Goal: Information Seeking & Learning: Learn about a topic

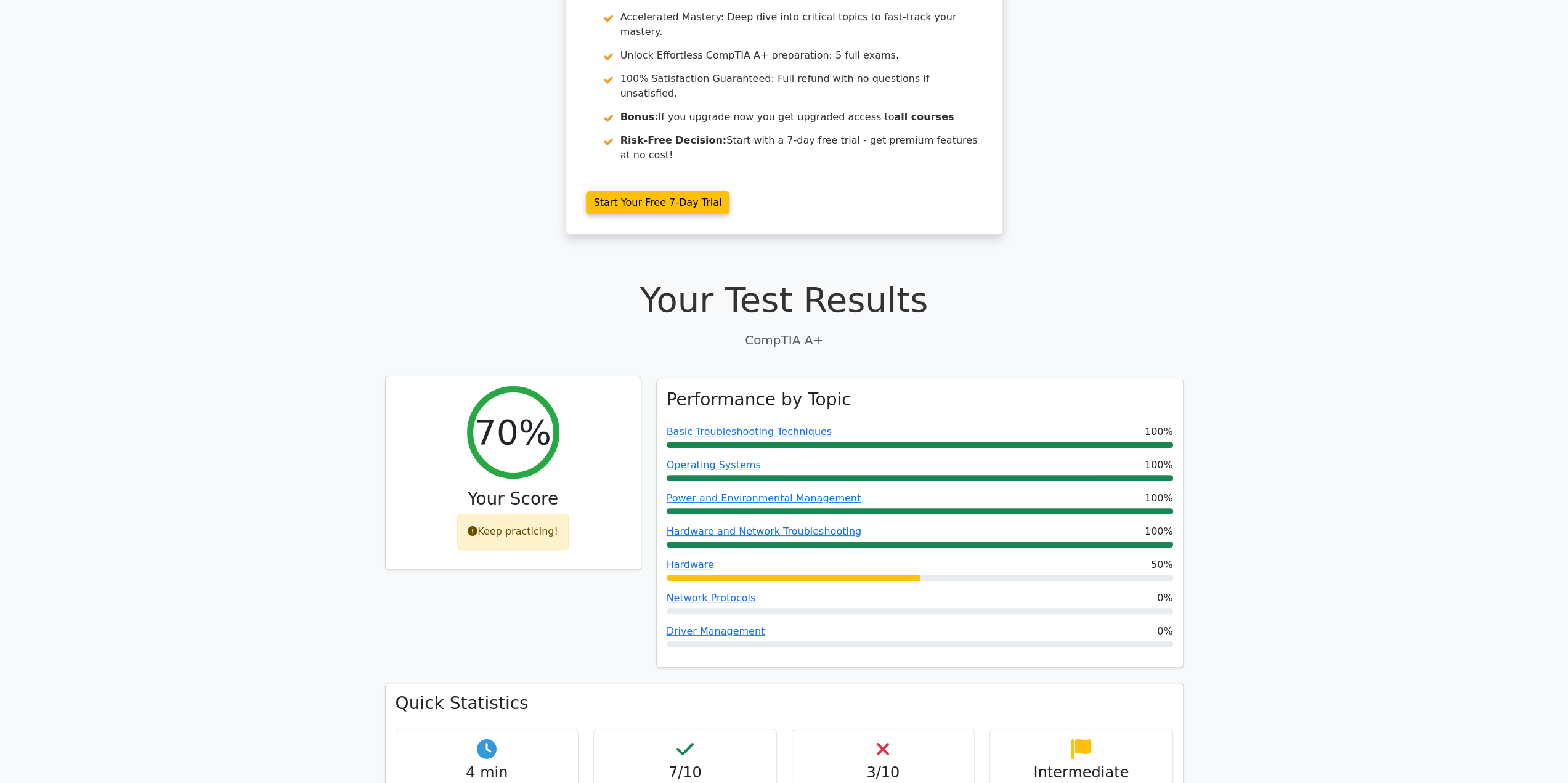
scroll to position [123, 0]
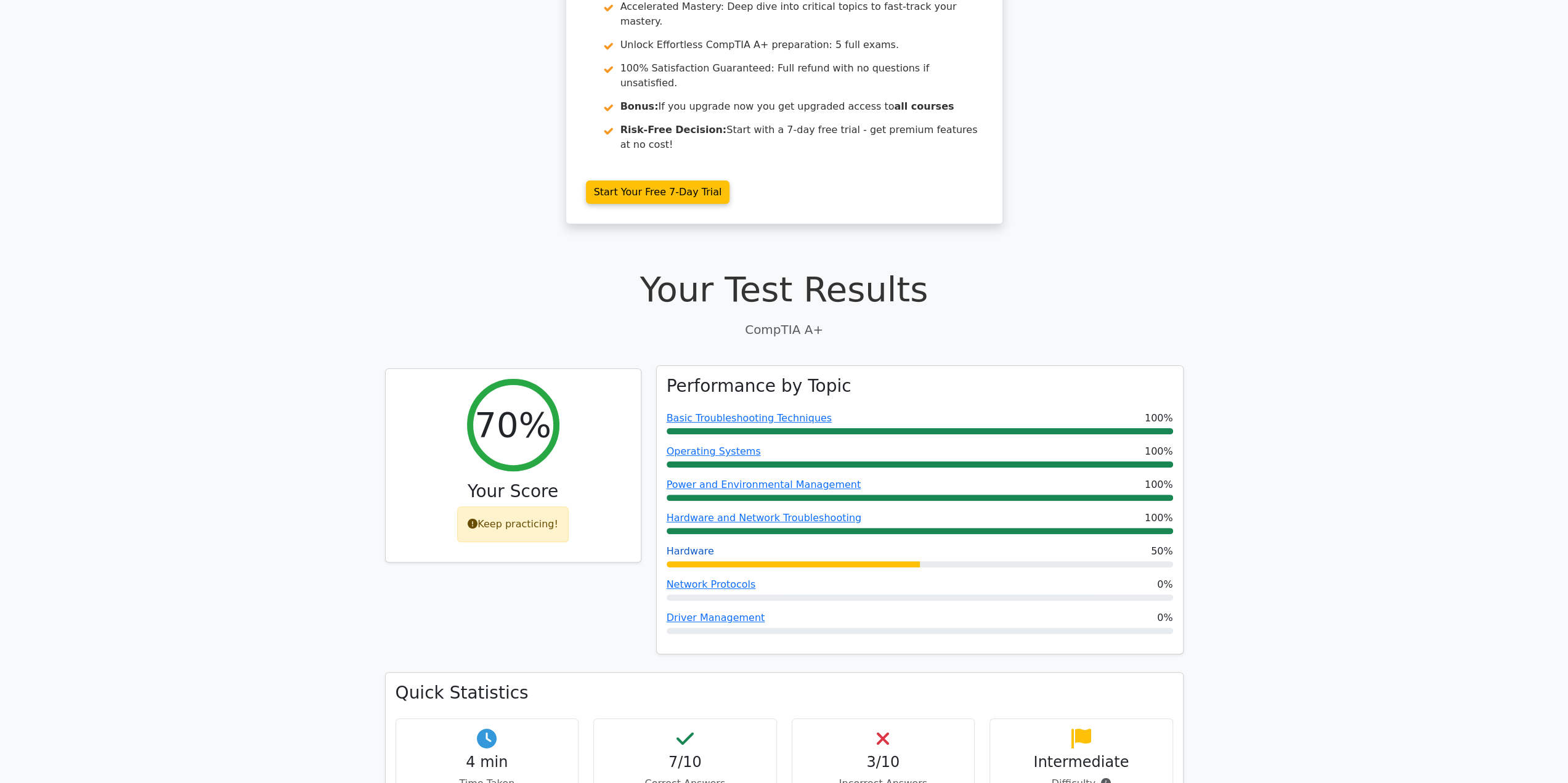
click at [697, 545] on link "Hardware" at bounding box center [690, 550] width 47 height 12
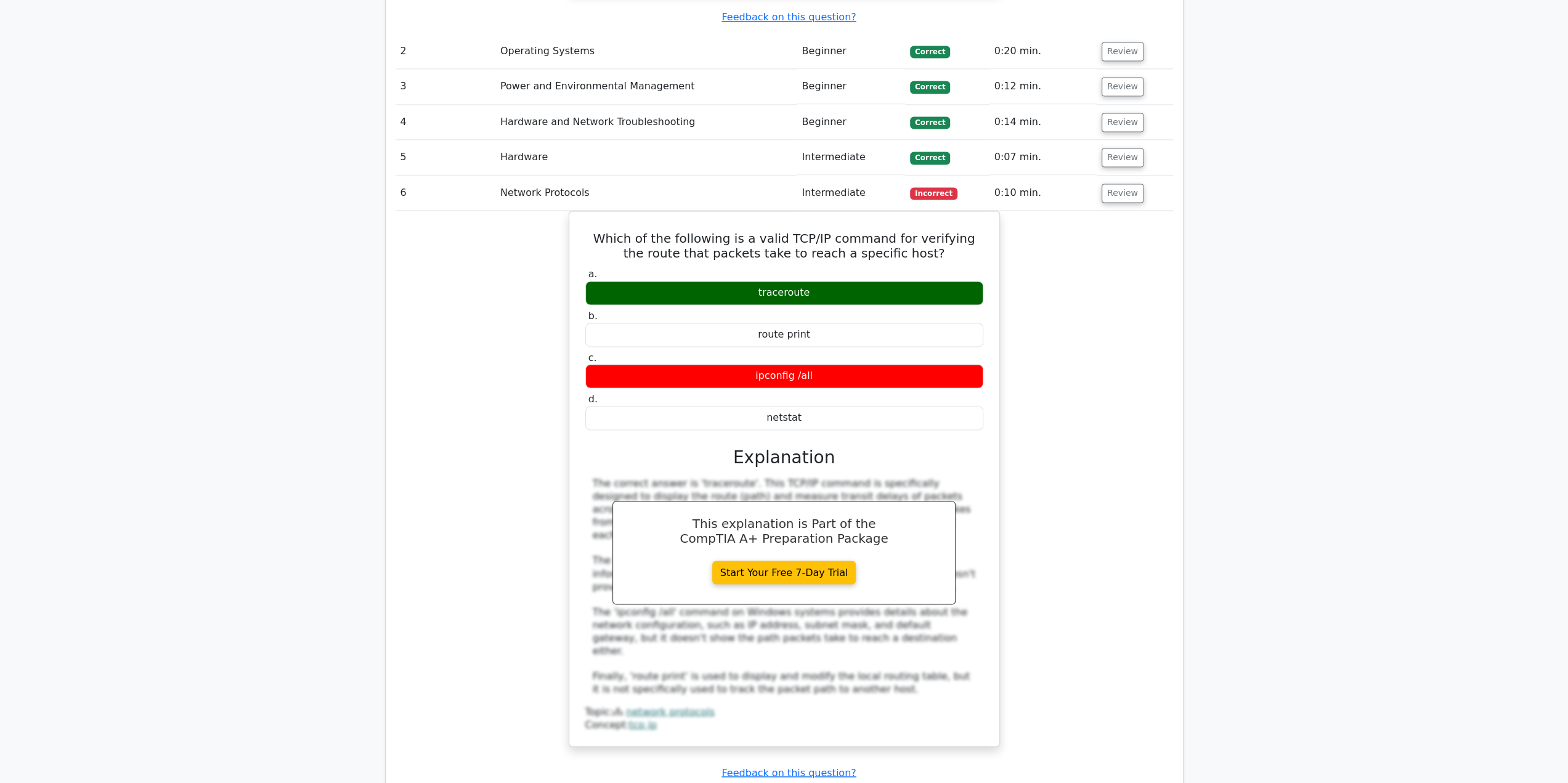
scroll to position [1910, 0]
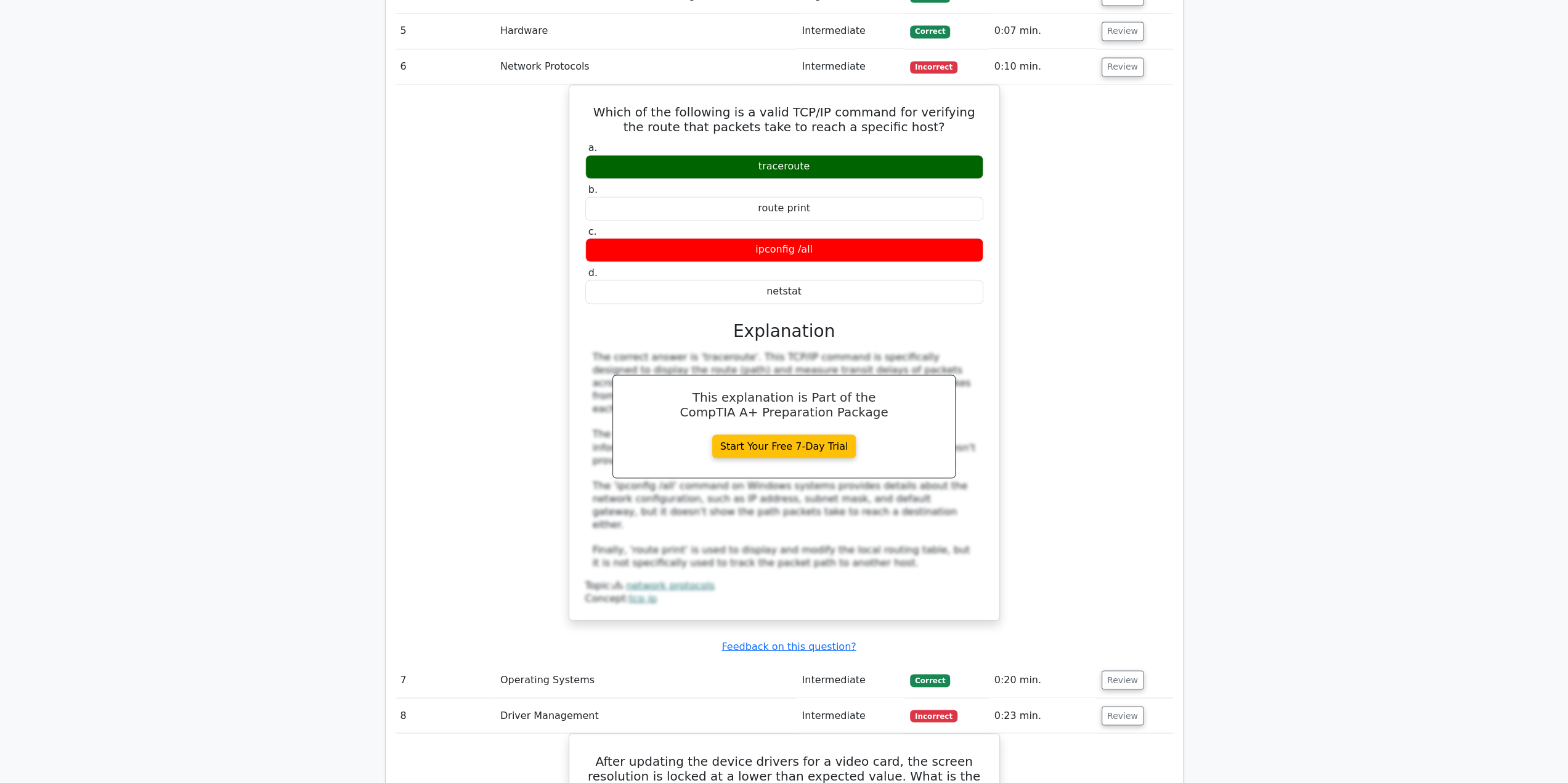
click at [510, 662] on td "Operating Systems" at bounding box center [646, 680] width 302 height 35
click at [513, 662] on td "Operating Systems" at bounding box center [646, 680] width 302 height 35
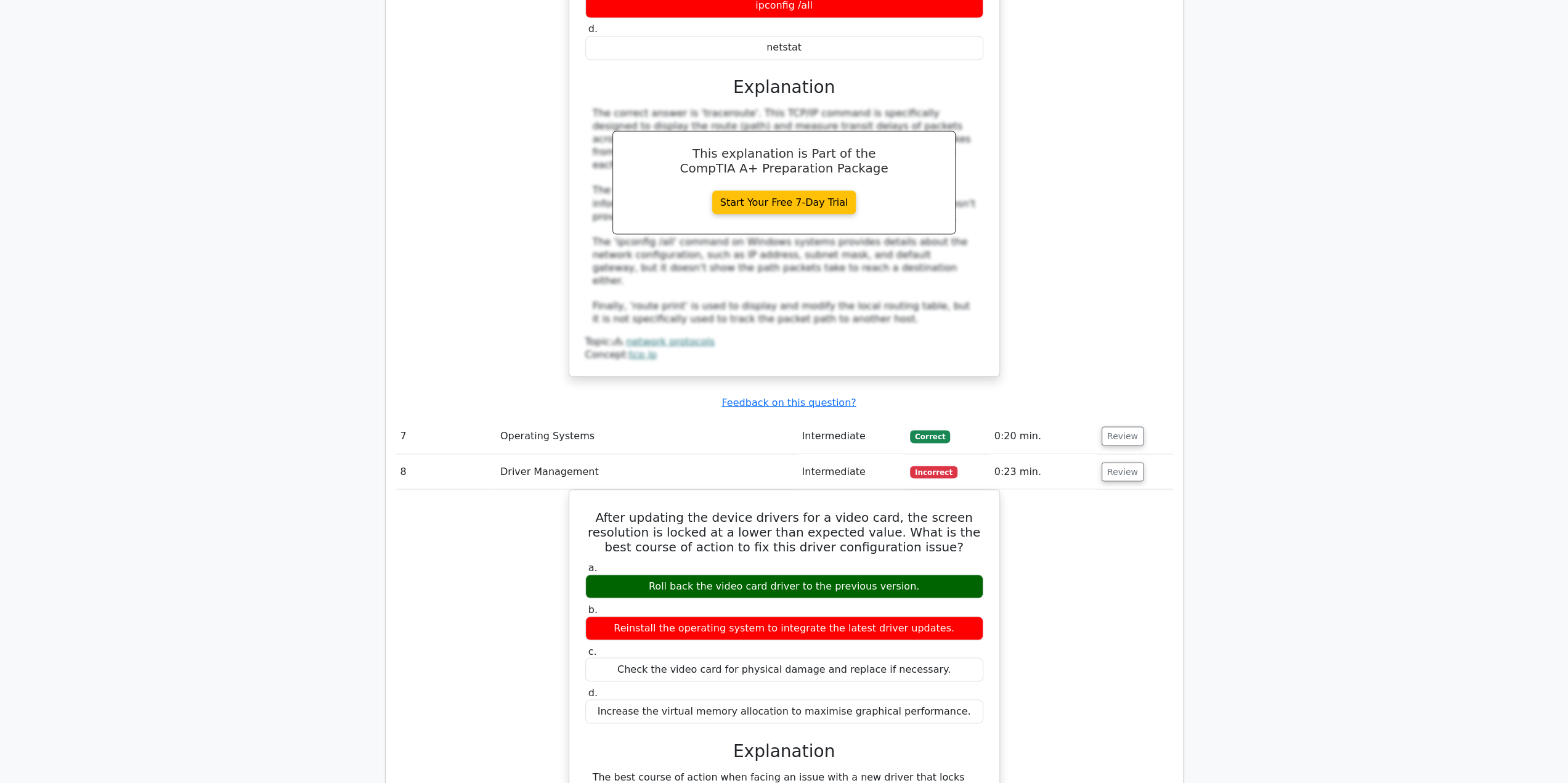
scroll to position [2279, 0]
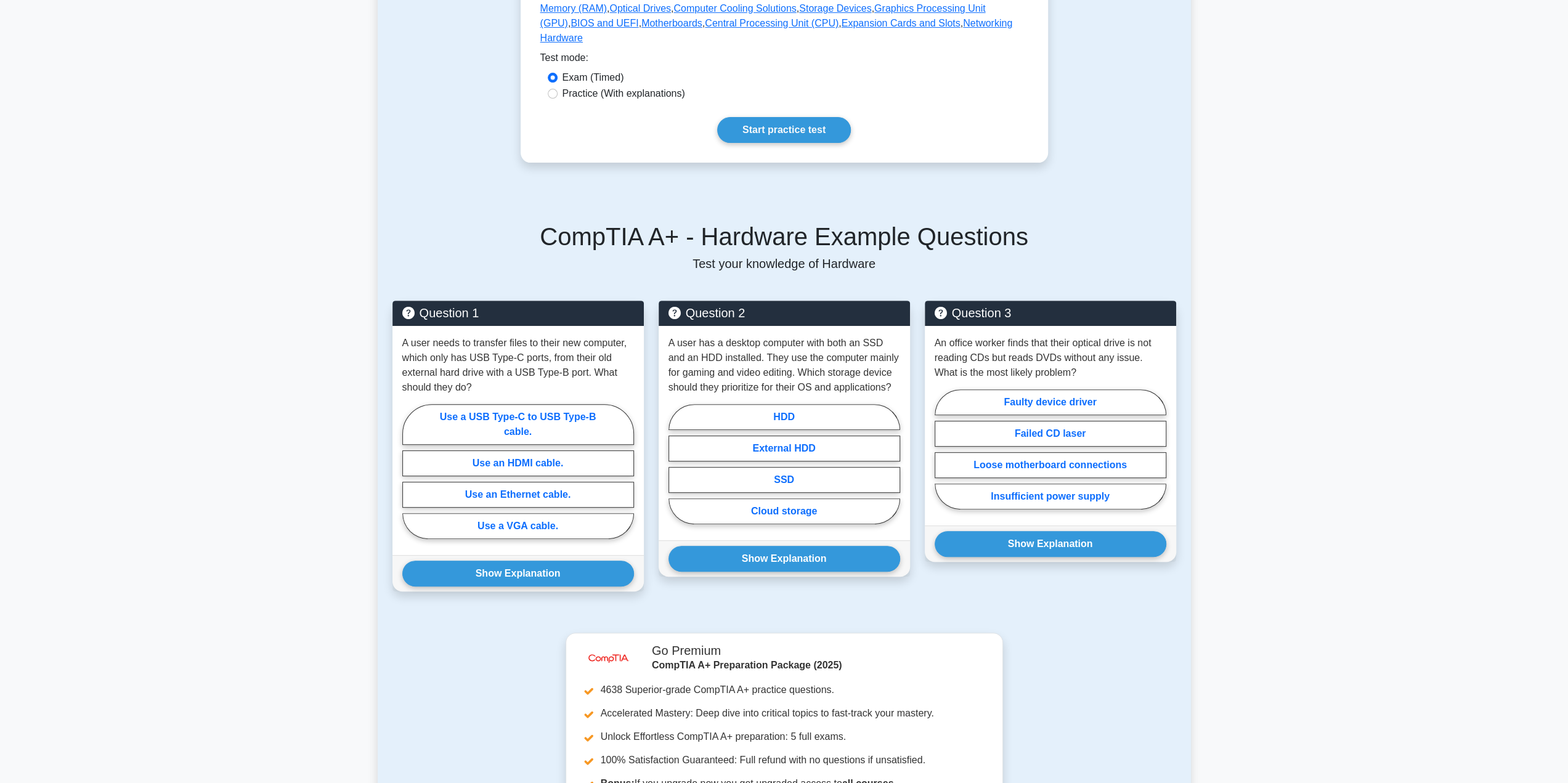
scroll to position [369, 0]
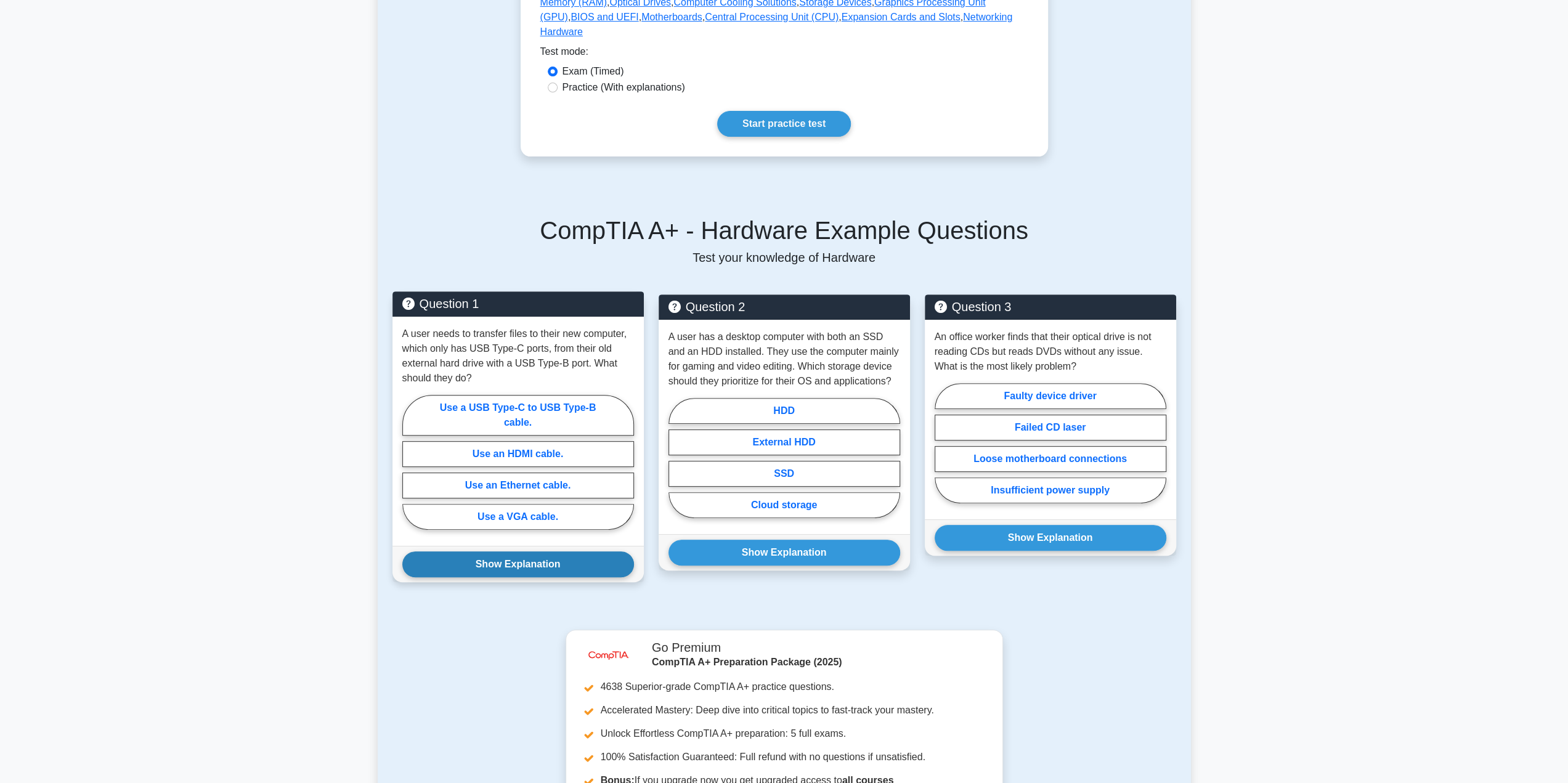
drag, startPoint x: 536, startPoint y: 538, endPoint x: 546, endPoint y: 542, distance: 10.8
click at [536, 551] on button "Show Explanation" at bounding box center [518, 564] width 232 height 26
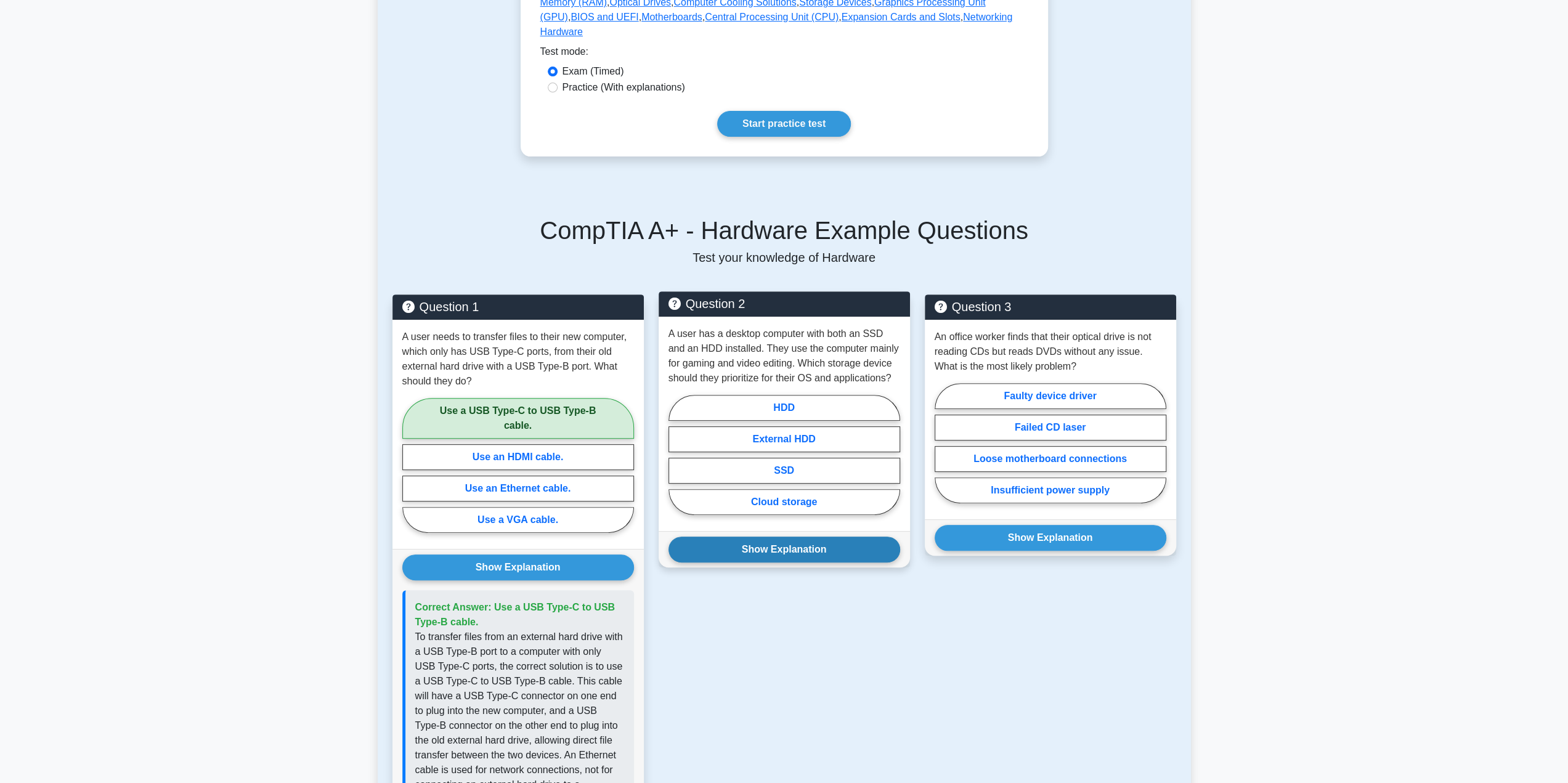
click at [768, 537] on button "Show Explanation" at bounding box center [784, 550] width 232 height 26
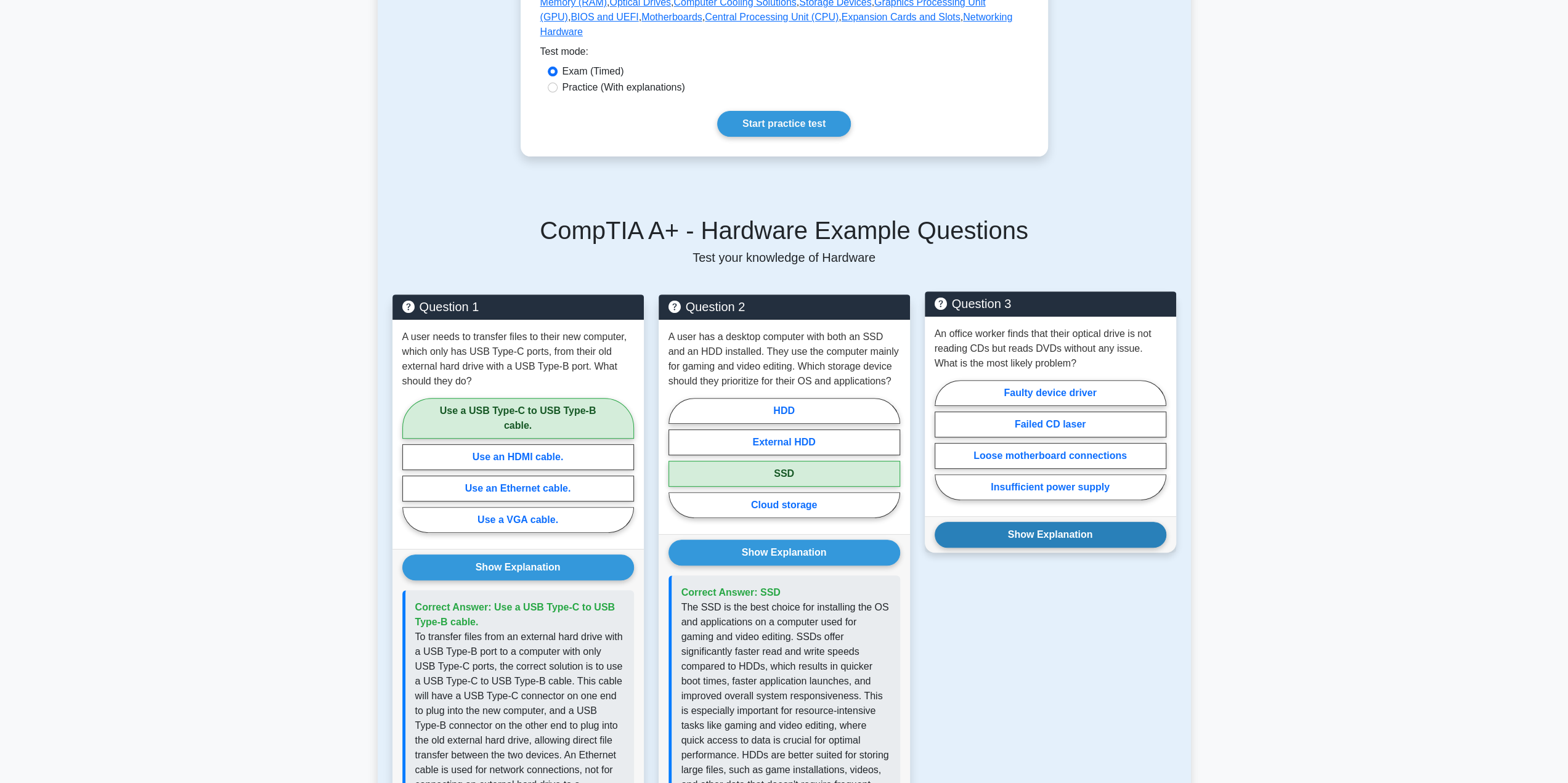
click at [1030, 529] on button "Show Explanation" at bounding box center [1050, 534] width 232 height 26
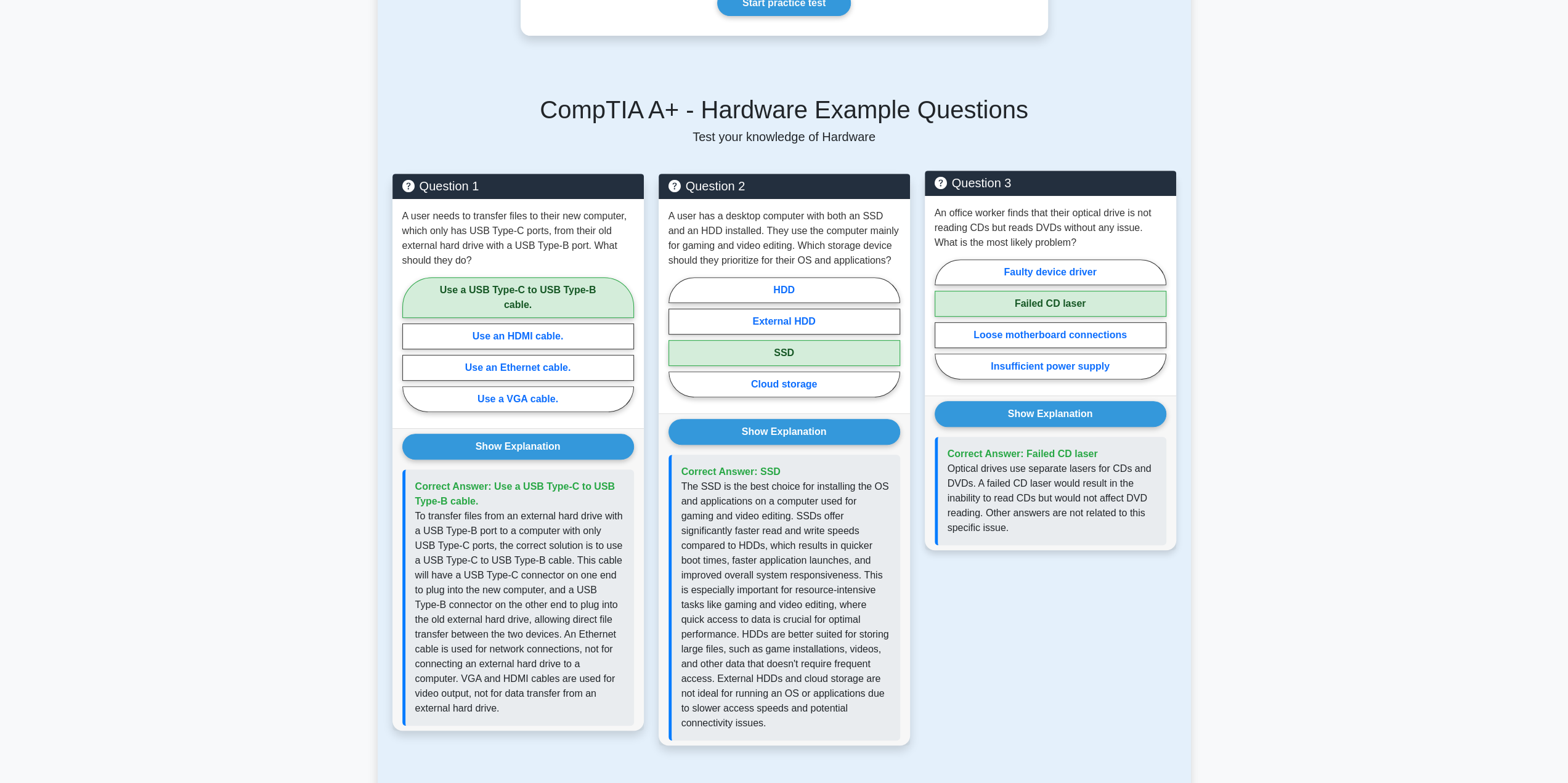
scroll to position [492, 0]
